Goal: Task Accomplishment & Management: Complete application form

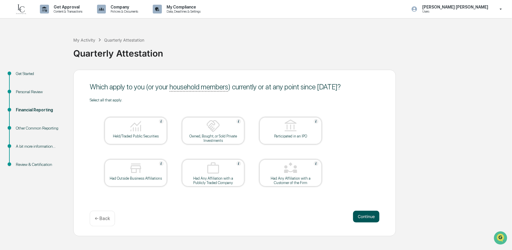
click at [367, 217] on button "Continue" at bounding box center [366, 217] width 26 height 12
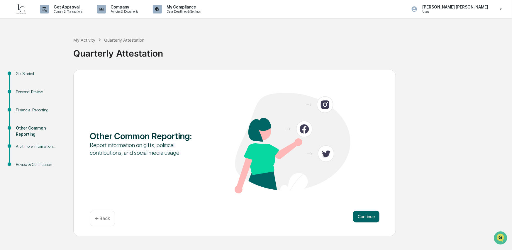
click at [367, 217] on button "Continue" at bounding box center [366, 217] width 26 height 12
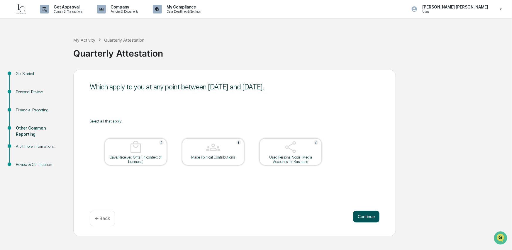
click at [363, 218] on button "Continue" at bounding box center [366, 217] width 26 height 12
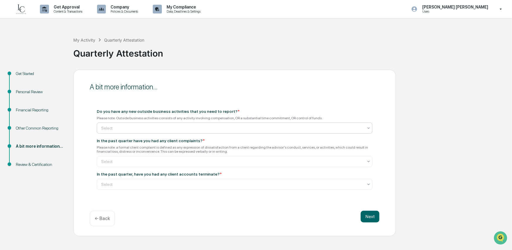
click at [171, 125] on div at bounding box center [232, 128] width 262 height 6
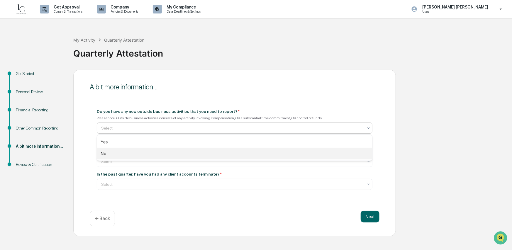
click at [167, 152] on div "No" at bounding box center [234, 154] width 275 height 12
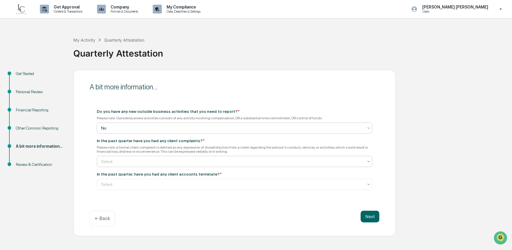
click at [167, 159] on div at bounding box center [232, 162] width 262 height 6
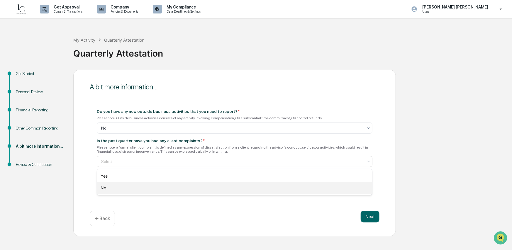
click at [165, 185] on div "No" at bounding box center [234, 188] width 275 height 12
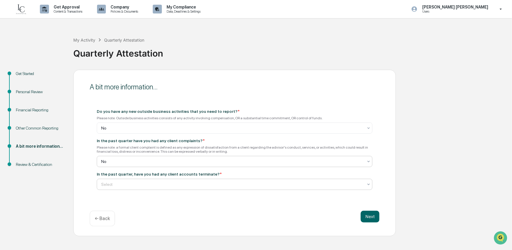
click at [164, 184] on div at bounding box center [232, 184] width 262 height 6
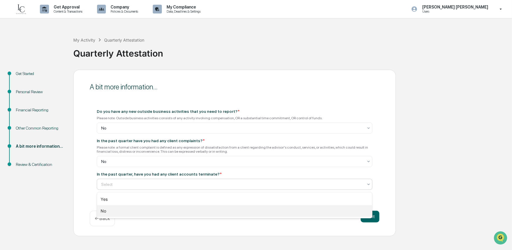
click at [161, 209] on div "No" at bounding box center [234, 211] width 275 height 12
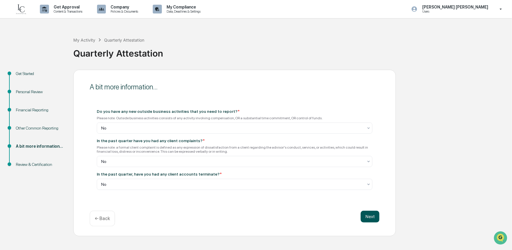
click at [368, 220] on button "Next" at bounding box center [369, 217] width 19 height 12
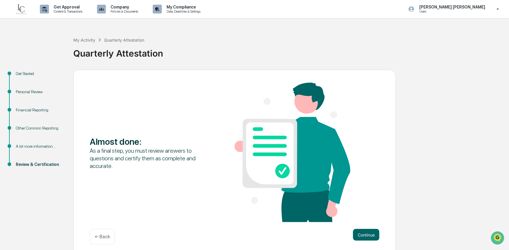
click at [369, 220] on div "Almost done : As a final step, you must review answers to questions and certify…" at bounding box center [235, 153] width 290 height 141
click at [366, 242] on div "Continue ← Back" at bounding box center [235, 237] width 290 height 16
click at [366, 238] on button "Continue" at bounding box center [366, 235] width 26 height 12
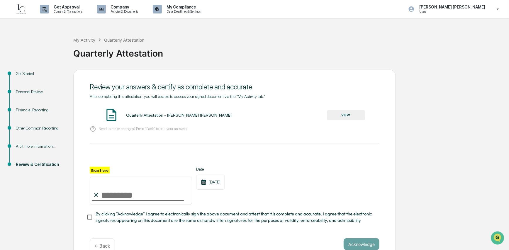
click at [110, 192] on input "Sign here" at bounding box center [141, 191] width 102 height 28
type input "**********"
click at [377, 245] on button "Acknowledge" at bounding box center [361, 244] width 36 height 12
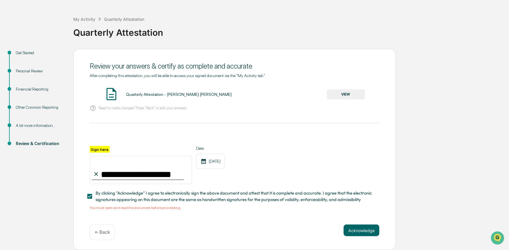
scroll to position [23, 0]
click at [117, 197] on span "By clicking "Acknowledge" I agree to electronically sign the above document and…" at bounding box center [235, 196] width 279 height 13
click at [338, 95] on button "VIEW" at bounding box center [346, 94] width 38 height 10
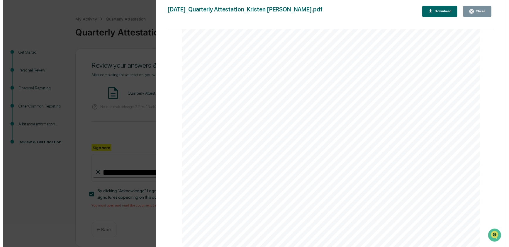
scroll to position [205, 0]
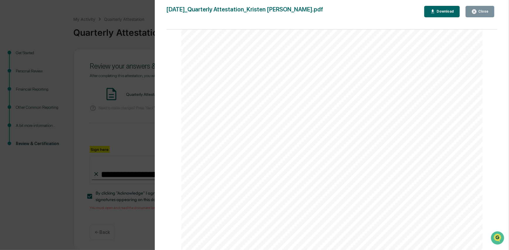
click at [139, 127] on div "Version History [DATE] 05:40 PM [PERSON_NAME] [PERSON_NAME] [DATE]_Quarterly At…" at bounding box center [254, 125] width 509 height 250
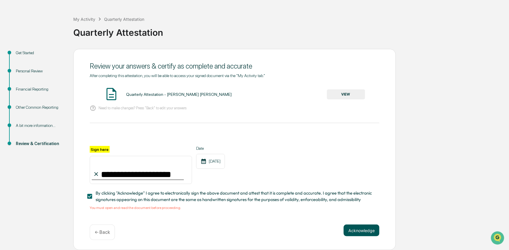
click at [364, 224] on button "Acknowledge" at bounding box center [361, 230] width 36 height 12
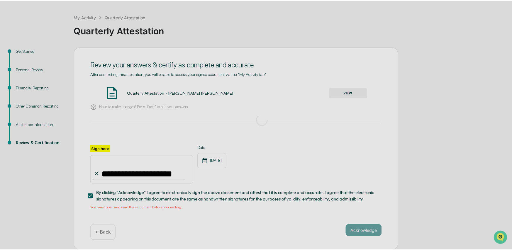
scroll to position [0, 0]
